Goal: Complete application form

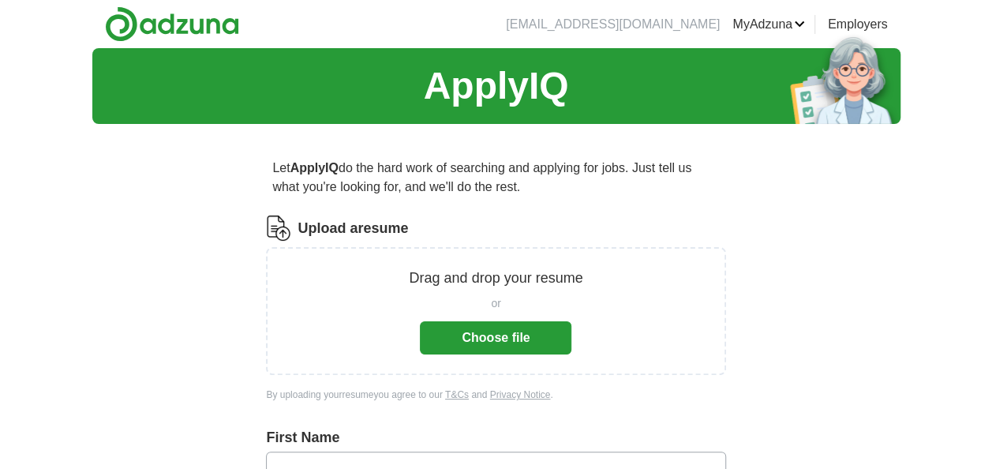
click at [504, 335] on button "Choose file" at bounding box center [496, 337] width 152 height 33
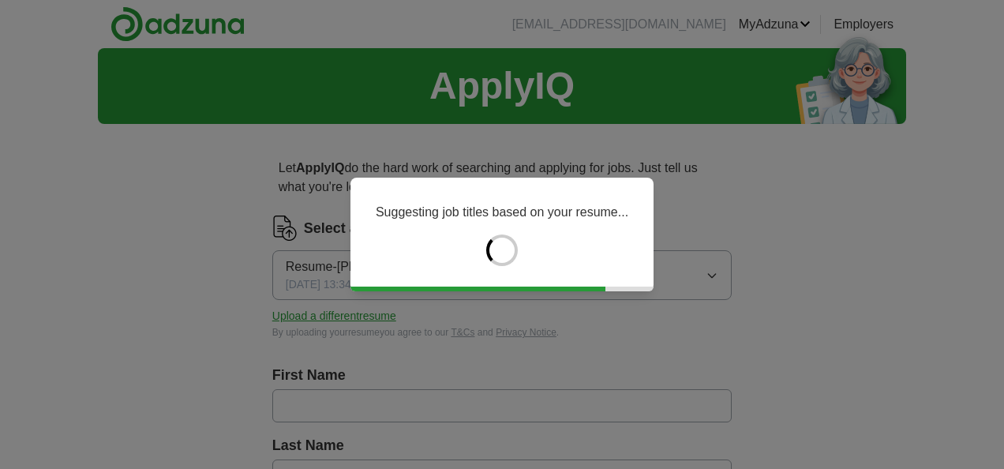
type input "*****"
type input "******"
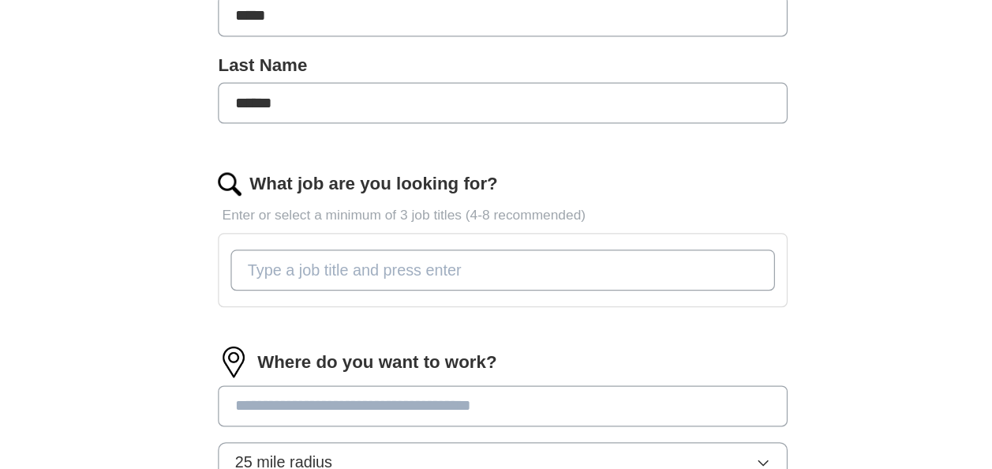
scroll to position [309, 0]
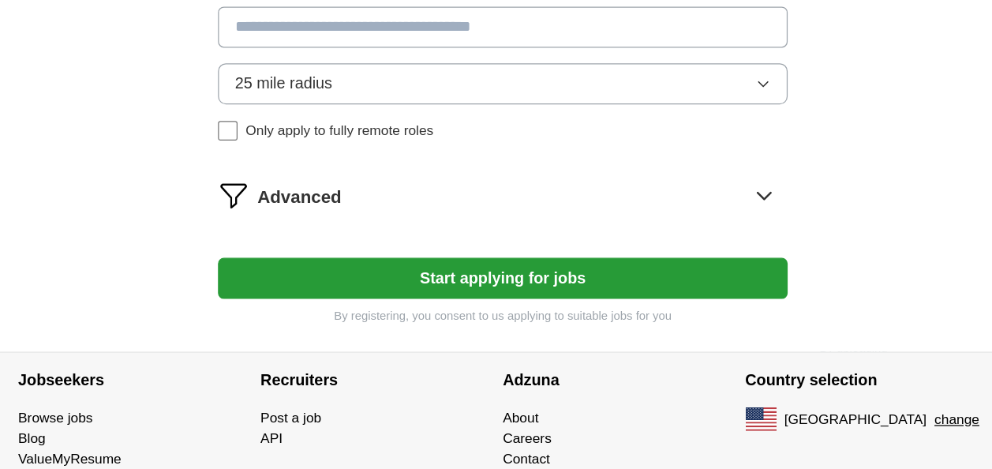
click at [553, 320] on button "Start applying for jobs" at bounding box center [495, 314] width 459 height 33
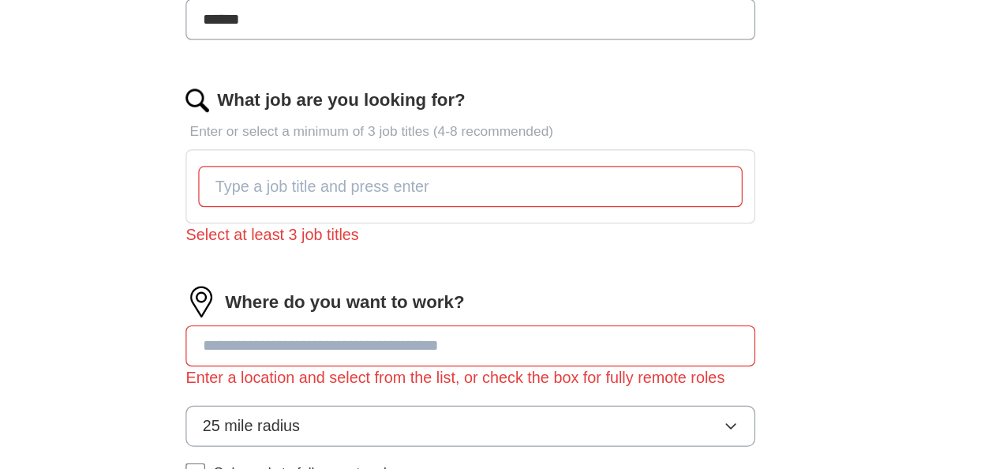
scroll to position [455, 0]
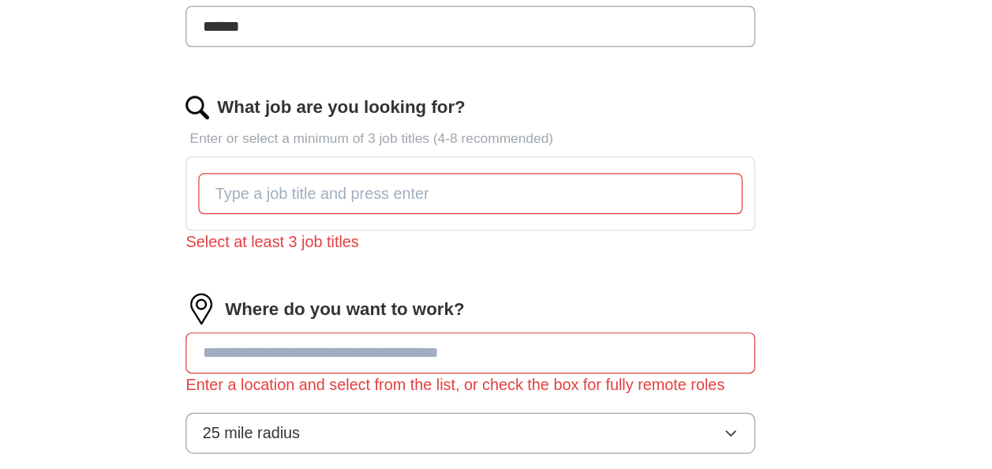
click at [384, 280] on input at bounding box center [495, 284] width 459 height 33
type input "*****"
click at [332, 186] on div "Select at least 3 job titles" at bounding box center [495, 195] width 459 height 19
click at [335, 163] on input "What job are you looking for?" at bounding box center [495, 156] width 439 height 33
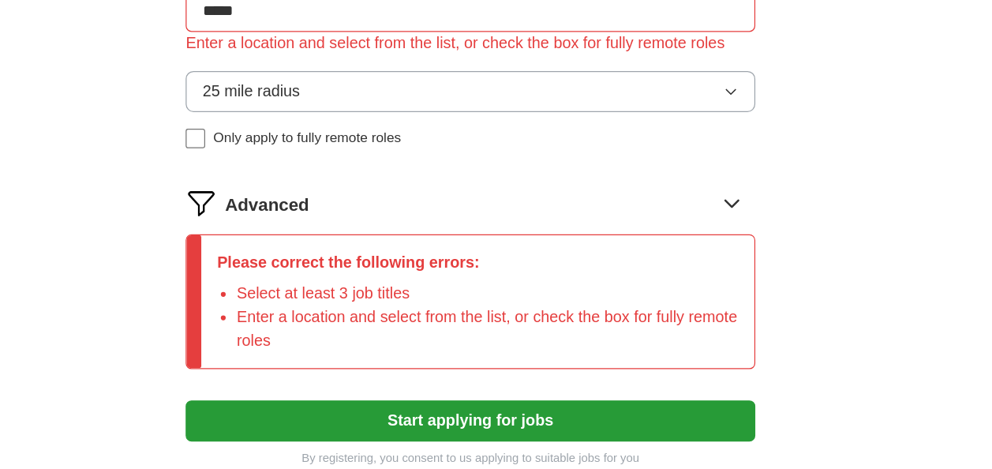
scroll to position [641, 0]
click at [449, 423] on button "Start applying for jobs" at bounding box center [495, 429] width 459 height 33
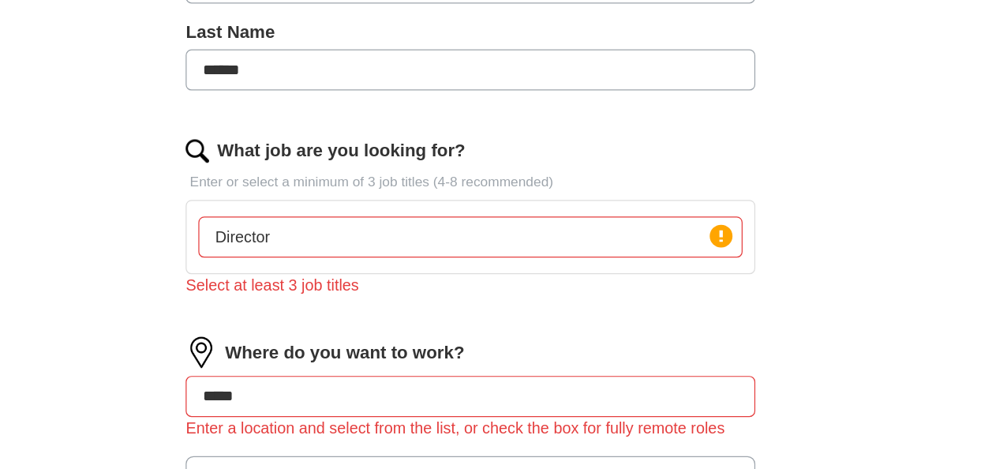
scroll to position [332, 0]
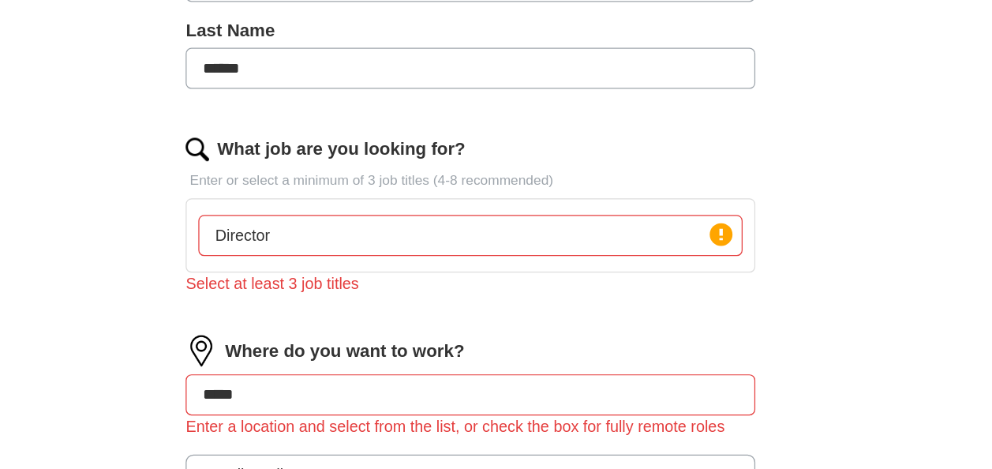
click at [384, 297] on div "Director Press return to add title" at bounding box center [495, 280] width 445 height 46
click at [384, 292] on input "Director" at bounding box center [495, 279] width 439 height 33
click at [517, 278] on input "Director Community engagement" at bounding box center [495, 279] width 439 height 33
type input "Director Community engagement Public engegament"
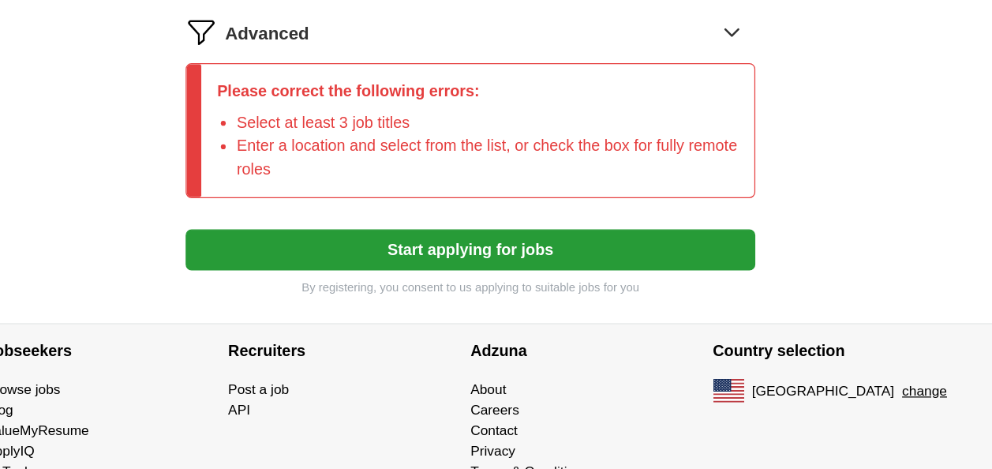
scroll to position [840, 0]
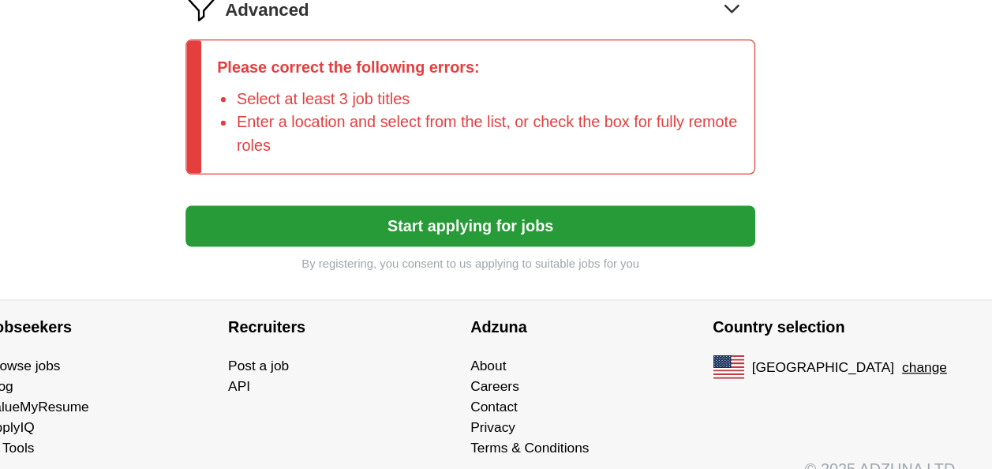
click at [589, 279] on button "Start applying for jobs" at bounding box center [495, 272] width 459 height 33
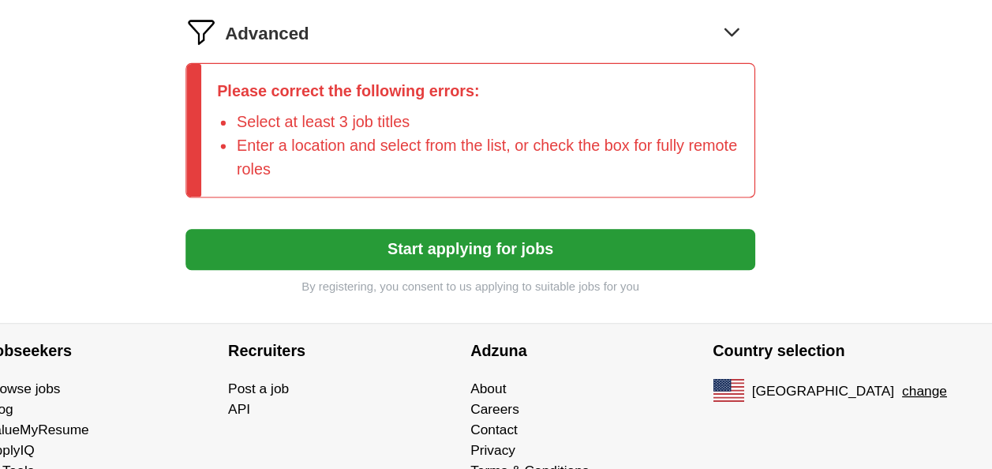
click at [639, 275] on button "Start applying for jobs" at bounding box center [495, 291] width 459 height 33
click at [706, 116] on icon at bounding box center [707, 115] width 25 height 25
